Goal: Information Seeking & Learning: Learn about a topic

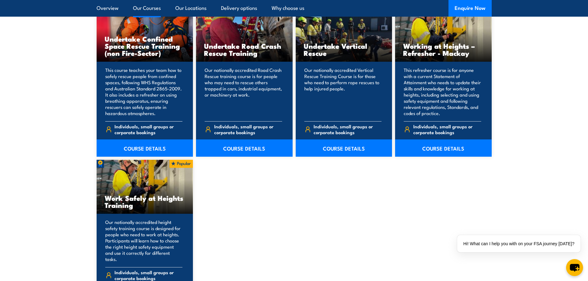
scroll to position [679, 0]
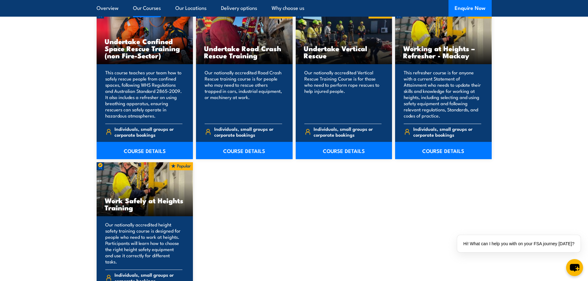
click at [430, 53] on h3 "Working at Heights – Refresher - Mackay" at bounding box center [443, 52] width 80 height 14
click at [431, 152] on link "COURSE DETAILS" at bounding box center [443, 150] width 97 height 17
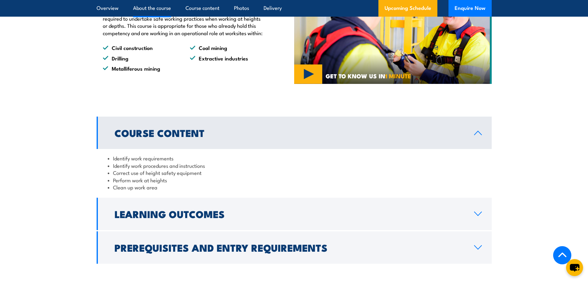
scroll to position [432, 0]
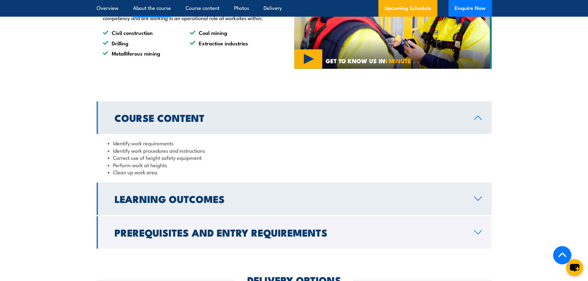
click at [196, 203] on h2 "Learning Outcomes" at bounding box center [288, 198] width 349 height 9
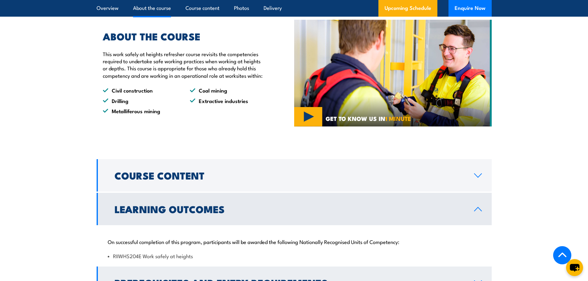
scroll to position [370, 0]
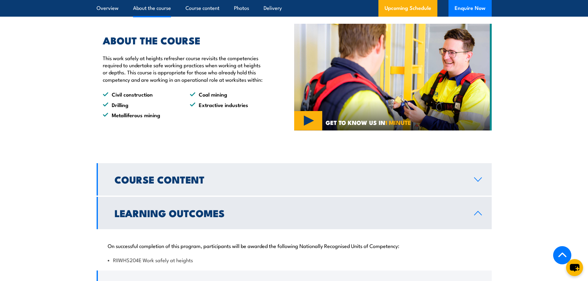
click at [173, 184] on h2 "Course Content" at bounding box center [288, 179] width 349 height 9
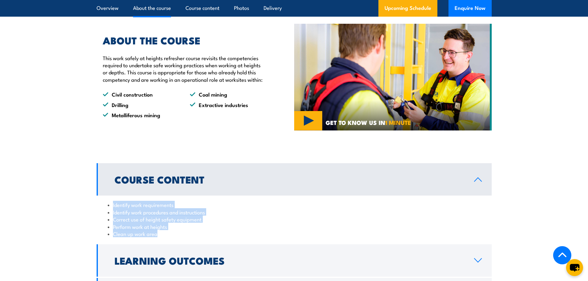
drag, startPoint x: 159, startPoint y: 249, endPoint x: 105, endPoint y: 218, distance: 61.2
click at [105, 218] on div "Identify work requirements Identify work procedures and instructions Correct us…" at bounding box center [294, 219] width 395 height 47
copy ul "Identify work requirements Identify work procedures and instructions Correct us…"
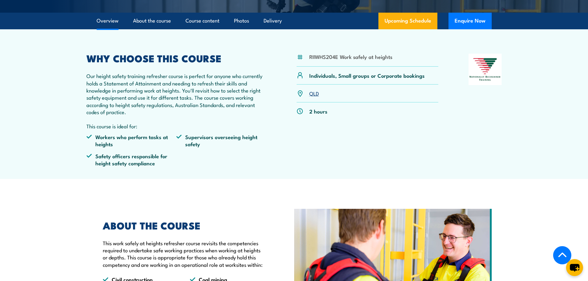
scroll to position [184, 0]
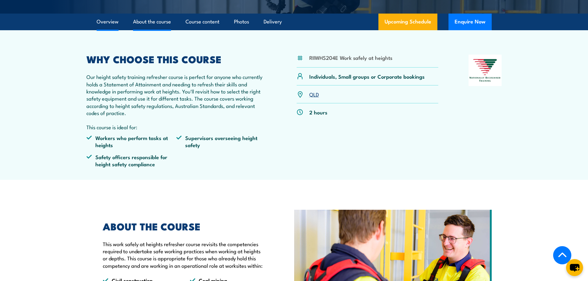
click at [157, 30] on link "About the course" at bounding box center [152, 22] width 38 height 16
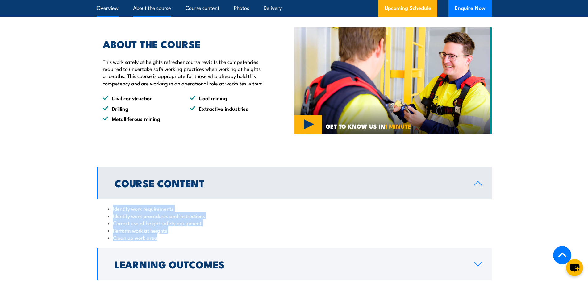
click at [107, 8] on link "Overview" at bounding box center [108, 8] width 22 height 16
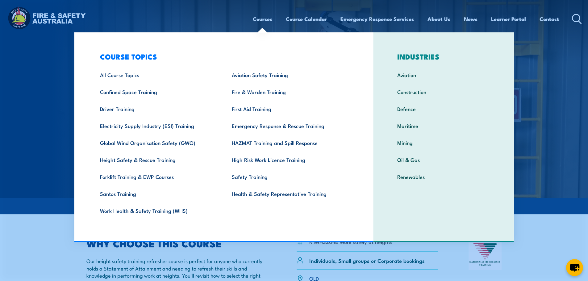
click at [246, 18] on div "Courses Course Calendar Emergency Response Services Services Overview Emergency…" at bounding box center [293, 19] width 575 height 27
click at [253, 18] on link "Courses" at bounding box center [262, 19] width 19 height 16
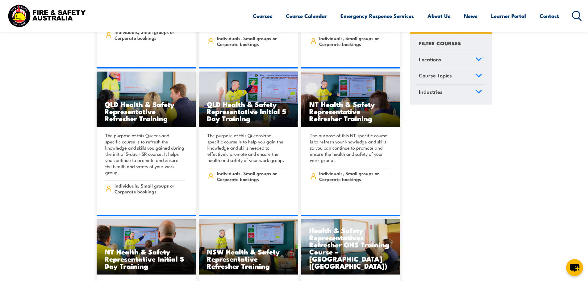
scroll to position [3022, 0]
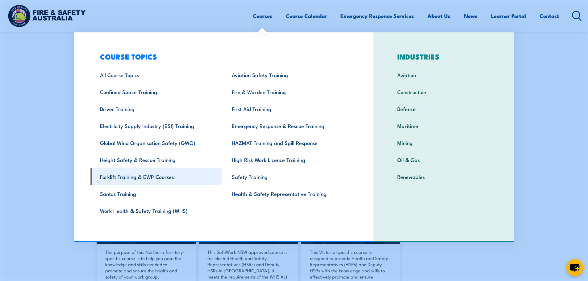
click at [151, 177] on link "Forklift Training & EWP Courses" at bounding box center [156, 176] width 132 height 17
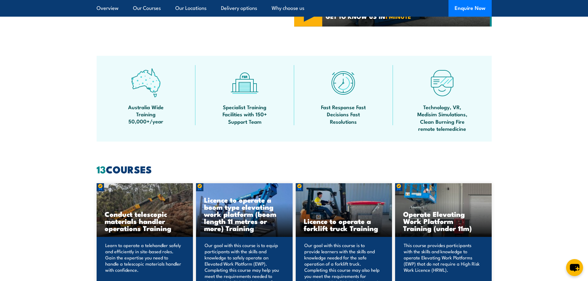
scroll to position [463, 0]
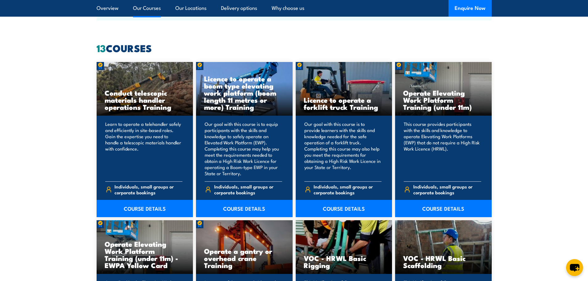
click at [162, 254] on h3 "Operate Elevating Work Platform Training (under 11m) - EWPA Yellow Card" at bounding box center [145, 254] width 80 height 28
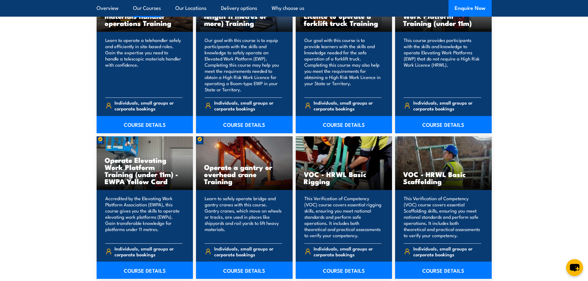
scroll to position [555, 0]
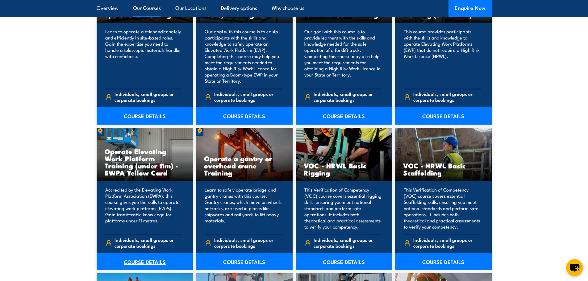
click at [136, 261] on link "COURSE DETAILS" at bounding box center [145, 261] width 97 height 17
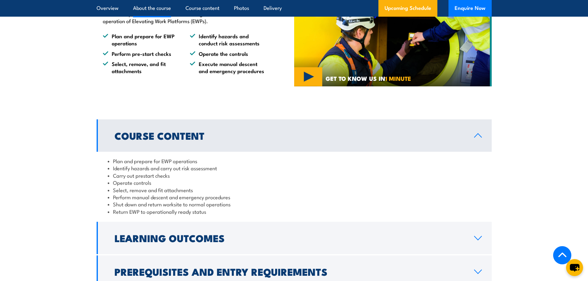
scroll to position [463, 0]
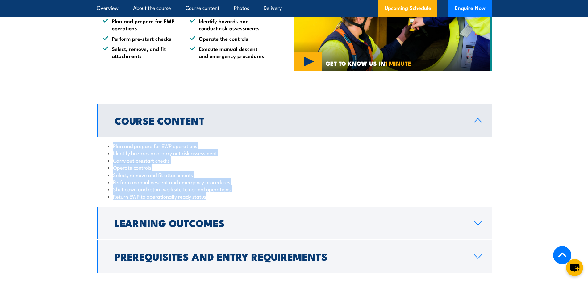
drag, startPoint x: 208, startPoint y: 198, endPoint x: 113, endPoint y: 150, distance: 105.4
click at [110, 146] on ul "Plan and prepare for EWP operations Identify hazards and carry out risk assessm…" at bounding box center [294, 171] width 373 height 58
copy ul "Plan and prepare for EWP operations Identify hazards and carry out risk assessm…"
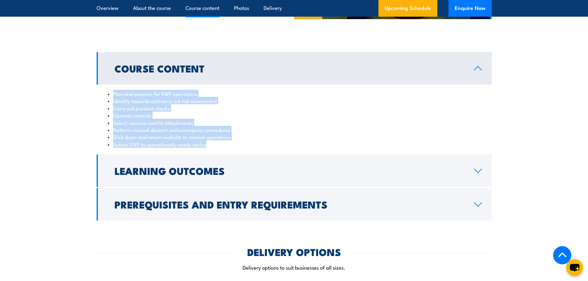
scroll to position [555, 0]
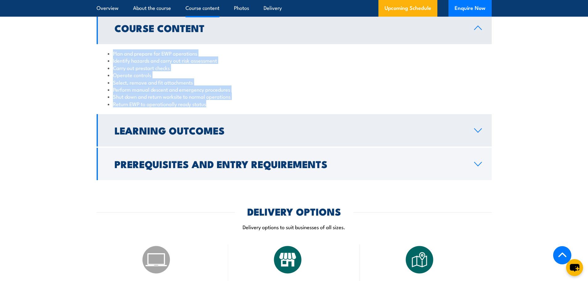
click at [159, 133] on h2 "Learning Outcomes" at bounding box center [288, 130] width 349 height 9
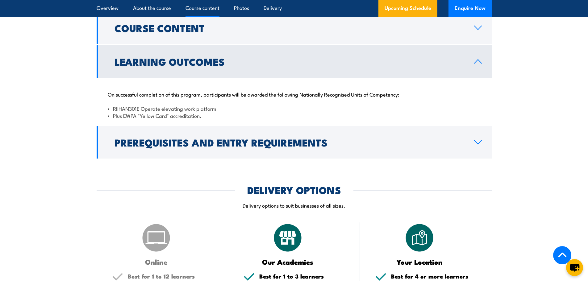
click at [550, 153] on section "Course Content Plan and prepare for EWP operations Identify hazards and carry o…" at bounding box center [294, 85] width 588 height 147
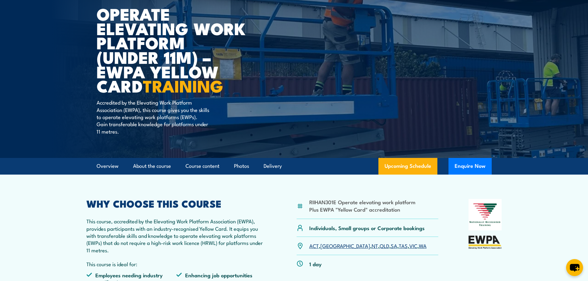
scroll to position [0, 0]
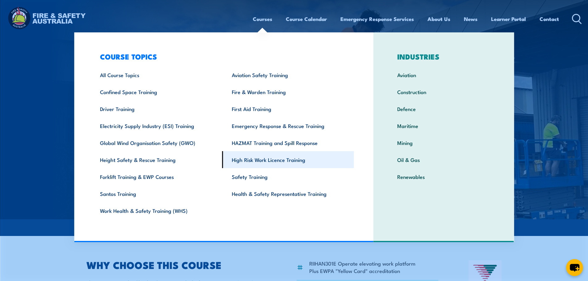
click at [242, 159] on link "High Risk Work Licence Training" at bounding box center [288, 159] width 132 height 17
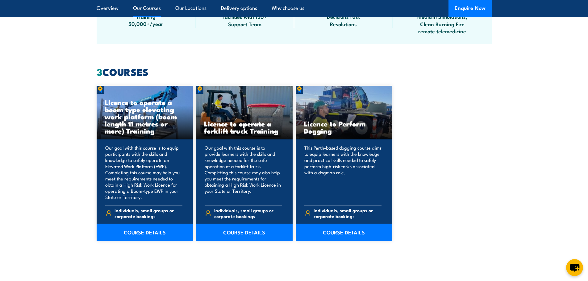
scroll to position [463, 0]
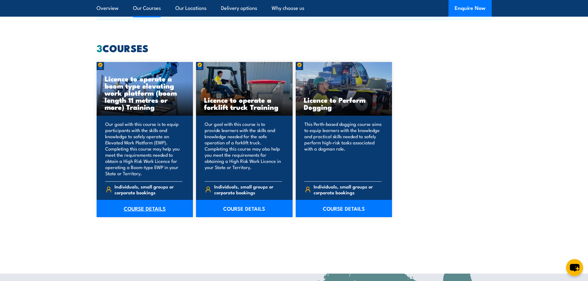
click at [134, 208] on link "COURSE DETAILS" at bounding box center [145, 208] width 97 height 17
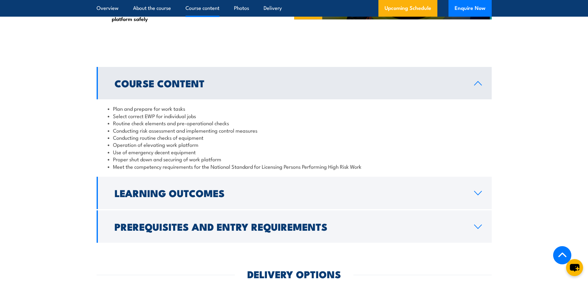
scroll to position [586, 0]
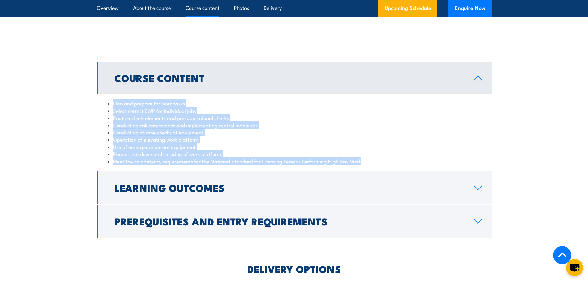
drag, startPoint x: 112, startPoint y: 103, endPoint x: 370, endPoint y: 163, distance: 264.9
click at [370, 163] on ul "Plan and prepare for work tasks Select correct EWP for individual jobs Routine …" at bounding box center [294, 132] width 373 height 65
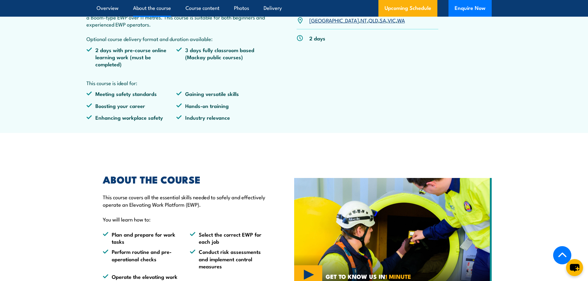
scroll to position [432, 0]
